Goal: Check status: Check status

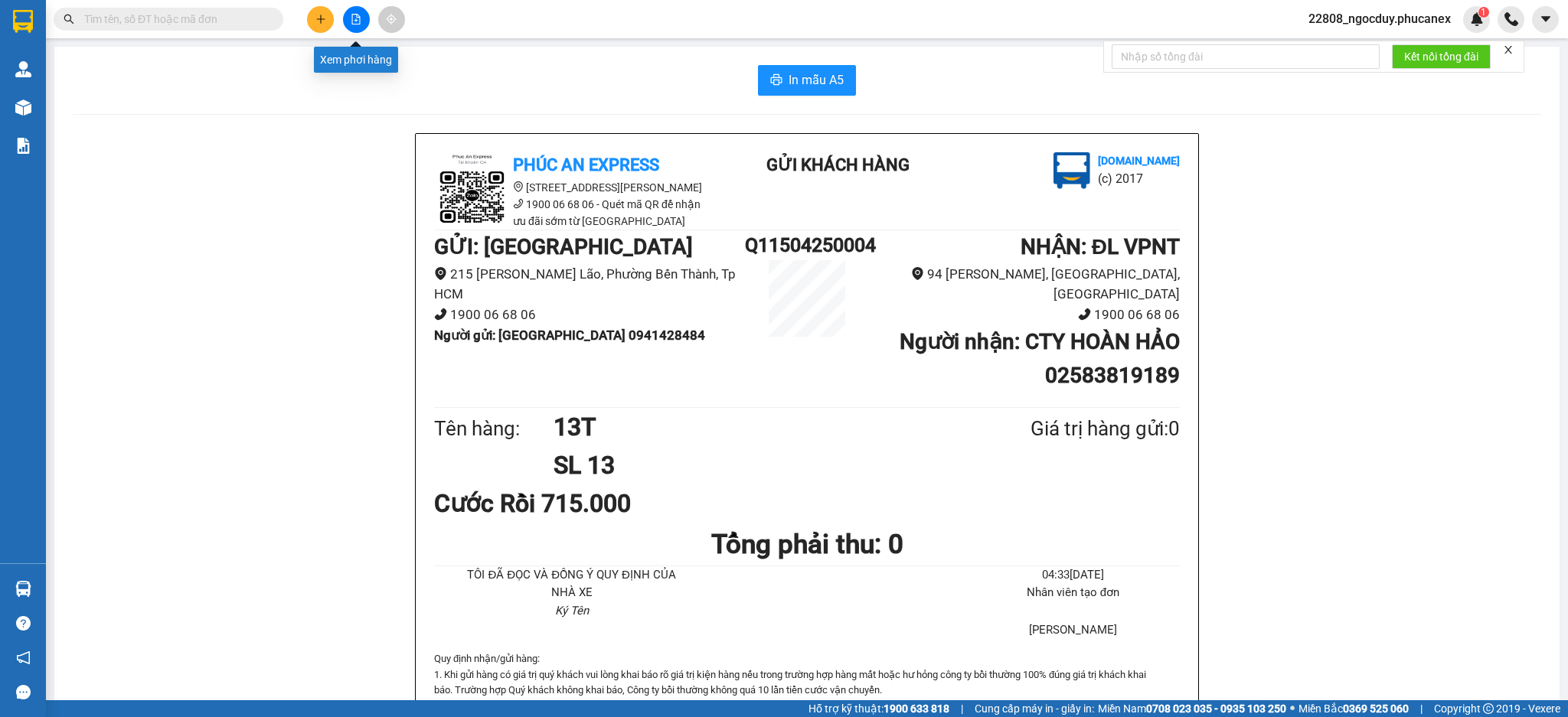
click at [365, 14] on button at bounding box center [356, 19] width 27 height 27
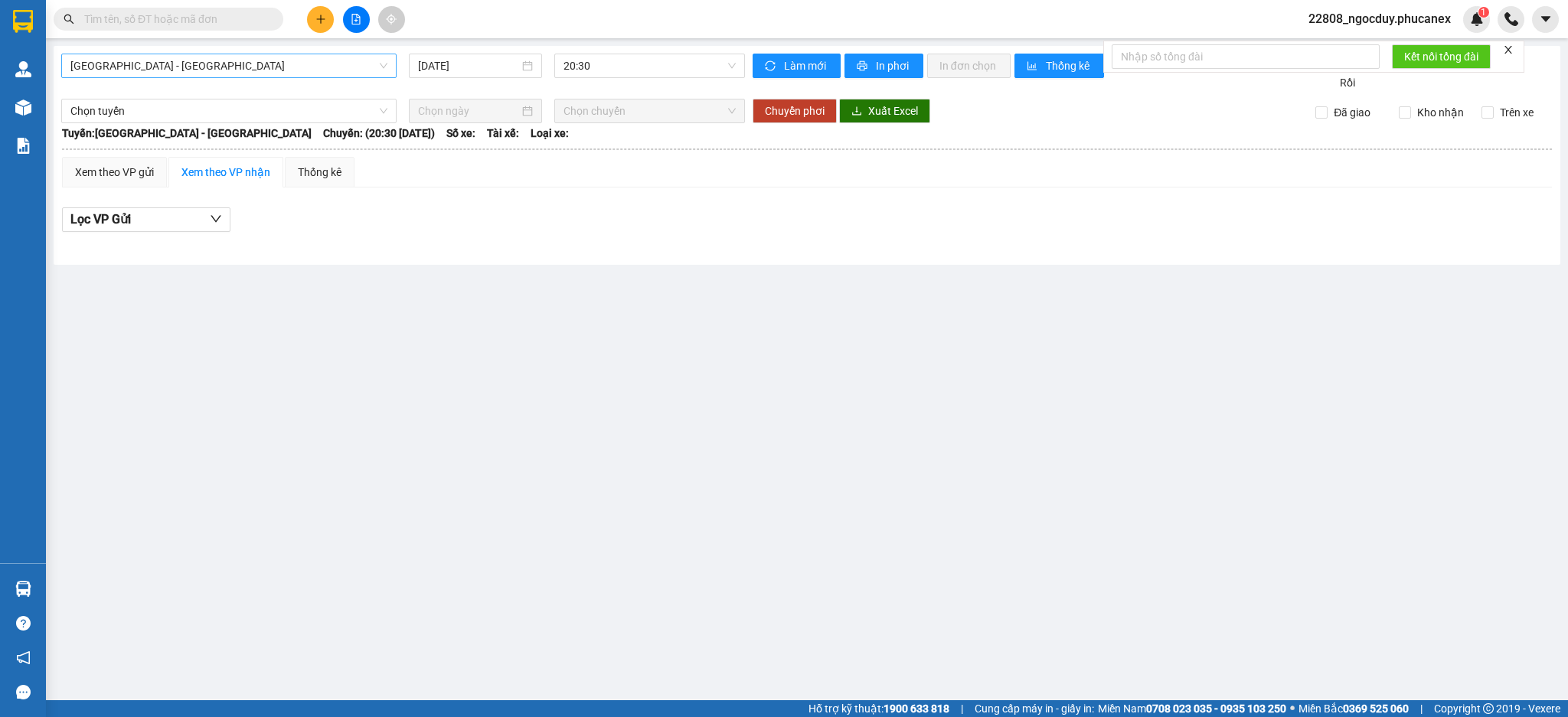
click at [341, 69] on span "[GEOGRAPHIC_DATA] - [GEOGRAPHIC_DATA]" at bounding box center [229, 66] width 317 height 23
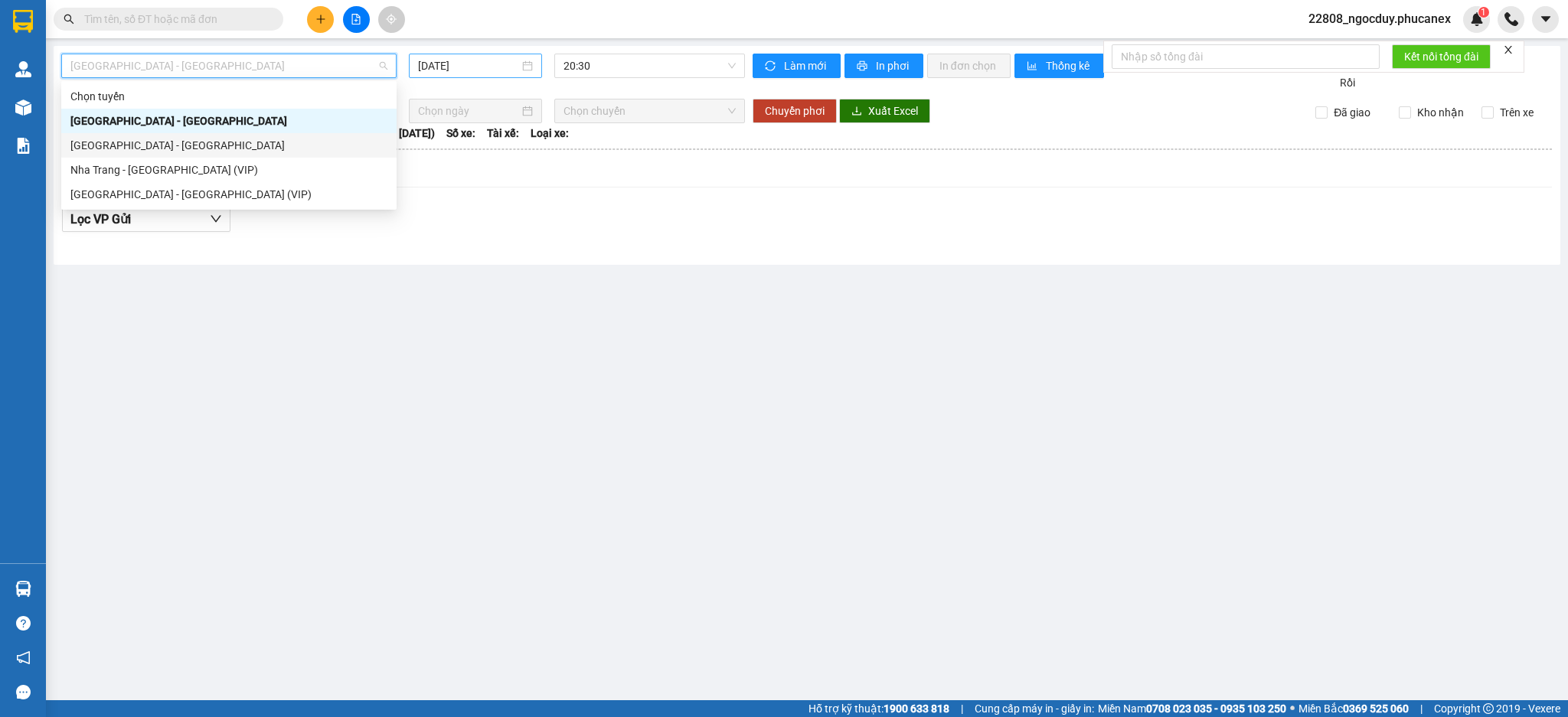
click at [494, 64] on input "[DATE]" at bounding box center [468, 66] width 100 height 17
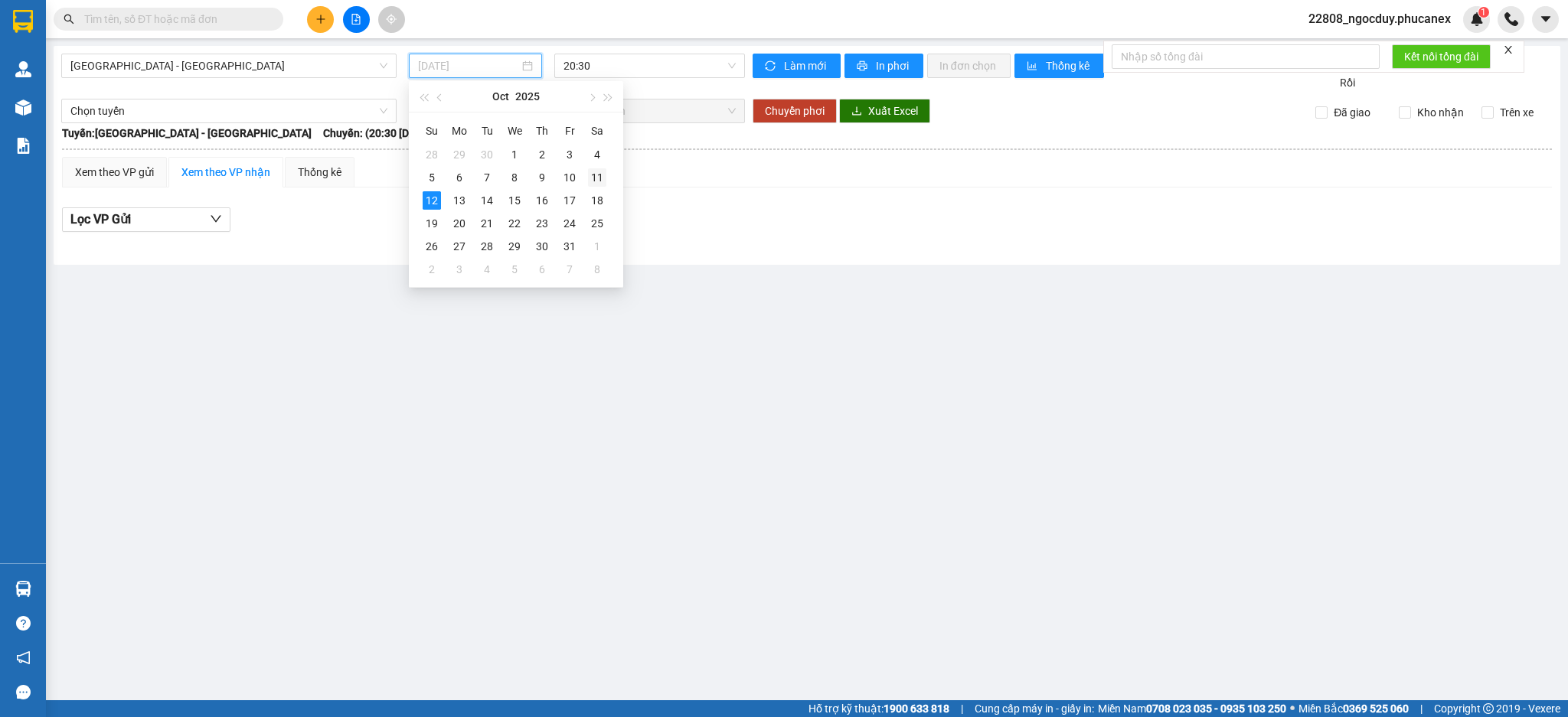
click at [603, 175] on div "11" at bounding box center [597, 177] width 18 height 18
type input "[DATE]"
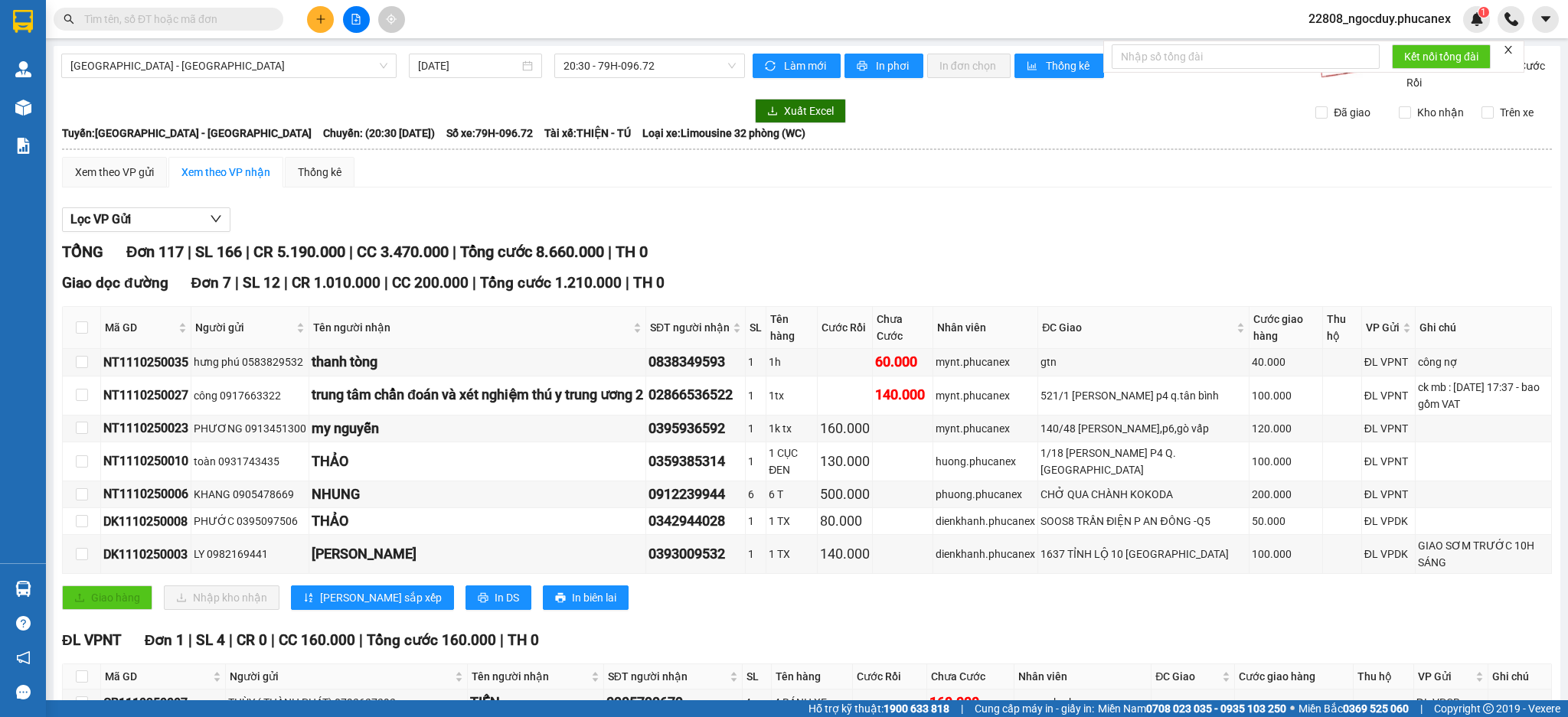
click at [1295, 618] on div "Giao dọc đường Đơn 7 | SL 12 | CR 1.010.000 | CC 200.000 | Tổng cước 1.210.000 …" at bounding box center [807, 447] width 1490 height 350
